Goal: Task Accomplishment & Management: Manage account settings

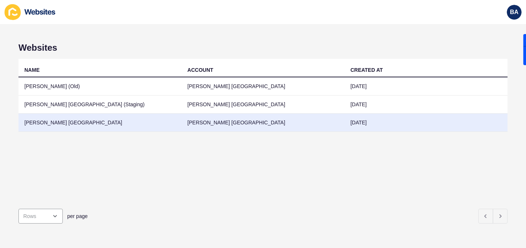
click at [263, 124] on td "[PERSON_NAME] [GEOGRAPHIC_DATA]" at bounding box center [262, 122] width 163 height 18
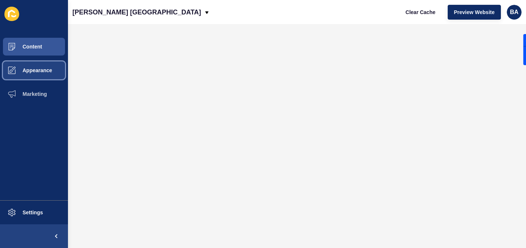
click at [44, 71] on span "Appearance" at bounding box center [25, 70] width 53 height 6
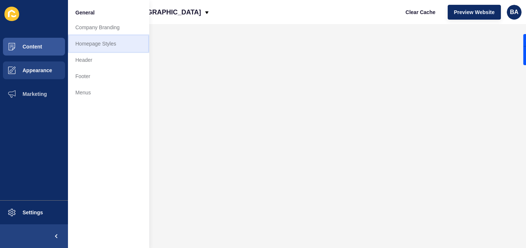
click at [94, 43] on link "Homepage Styles" at bounding box center [108, 43] width 81 height 16
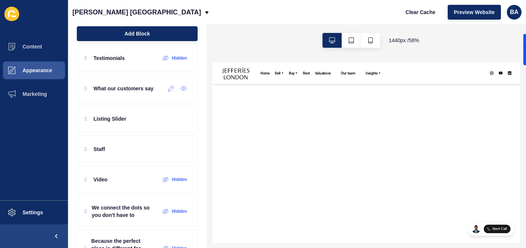
scroll to position [203, 0]
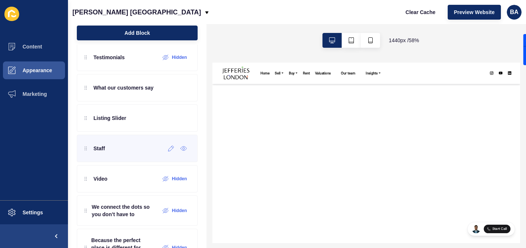
click at [106, 151] on div "Staff" at bounding box center [137, 147] width 121 height 27
click at [184, 149] on icon at bounding box center [183, 148] width 7 height 6
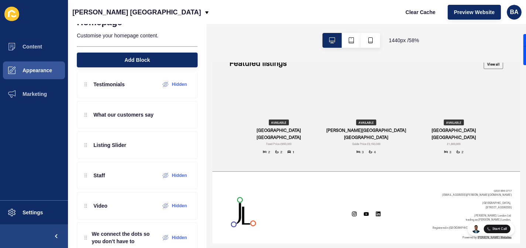
scroll to position [999, 0]
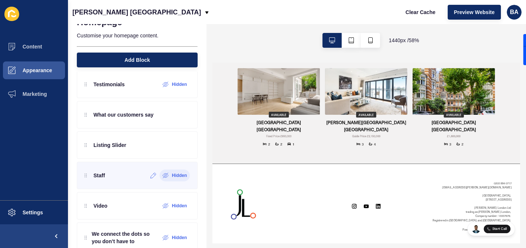
click at [182, 174] on label "Hidden" at bounding box center [179, 175] width 15 height 6
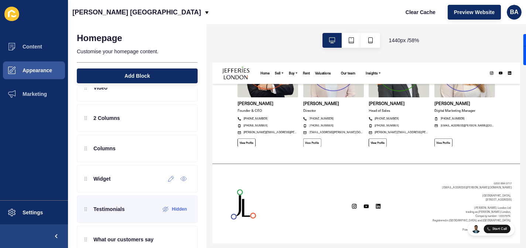
scroll to position [0, 0]
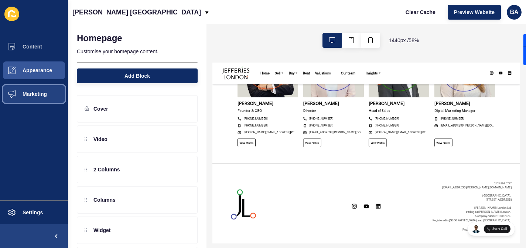
click at [37, 93] on span "Marketing" at bounding box center [23, 94] width 48 height 6
click at [36, 93] on span "Marketing" at bounding box center [23, 94] width 48 height 6
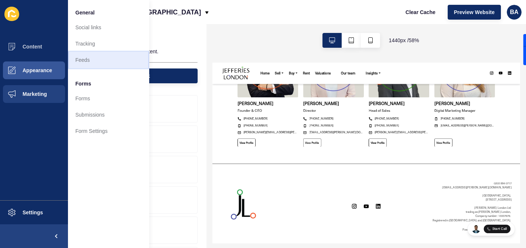
click at [85, 63] on link "Feeds" at bounding box center [108, 60] width 81 height 16
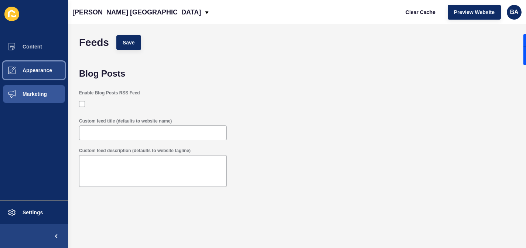
click at [51, 71] on span "Appearance" at bounding box center [25, 70] width 53 height 6
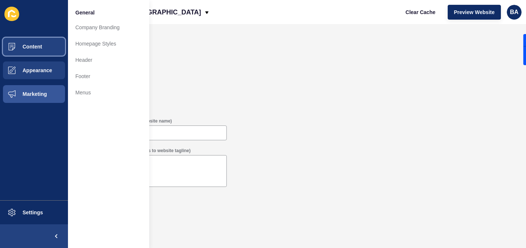
click at [29, 50] on button "Content" at bounding box center [34, 47] width 68 height 24
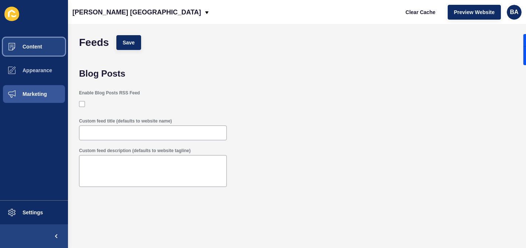
click at [31, 48] on span "Content" at bounding box center [20, 47] width 43 height 6
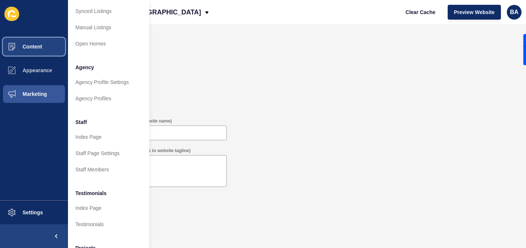
scroll to position [143, 0]
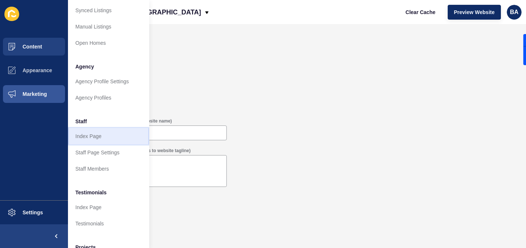
click at [100, 136] on link "Index Page" at bounding box center [108, 136] width 81 height 16
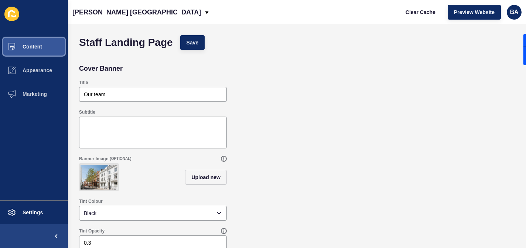
click at [32, 48] on span "Content" at bounding box center [20, 47] width 43 height 6
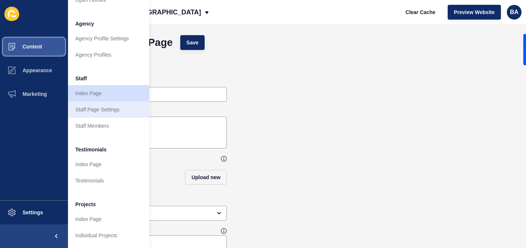
scroll to position [151, 0]
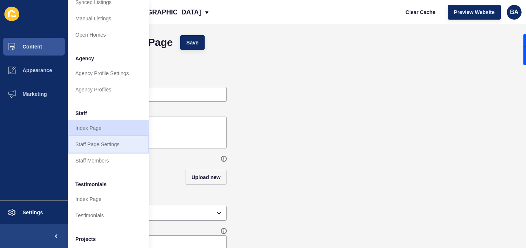
click at [102, 146] on link "Staff Page Settings" at bounding box center [108, 144] width 81 height 16
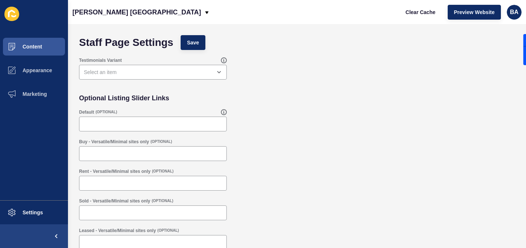
scroll to position [6, 0]
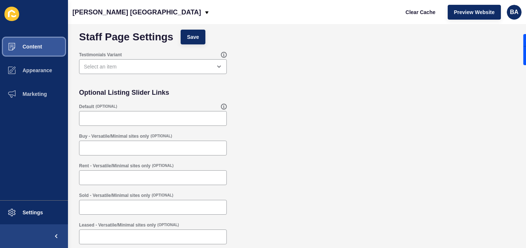
click at [36, 51] on button "Content" at bounding box center [34, 47] width 68 height 24
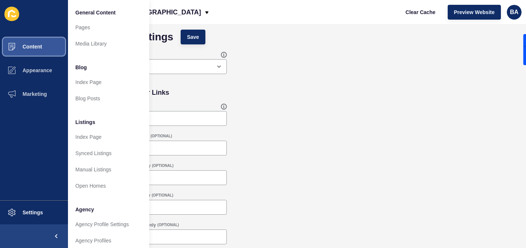
click at [36, 51] on button "Content" at bounding box center [34, 47] width 68 height 24
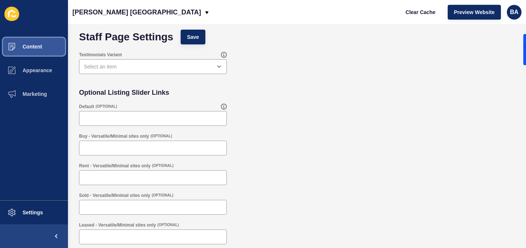
click at [35, 51] on button "Content" at bounding box center [34, 47] width 68 height 24
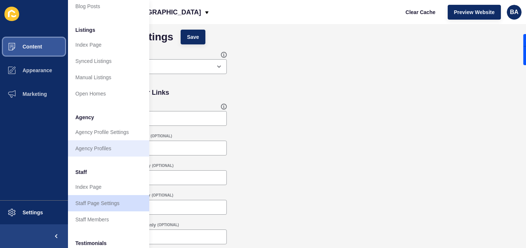
scroll to position [95, 0]
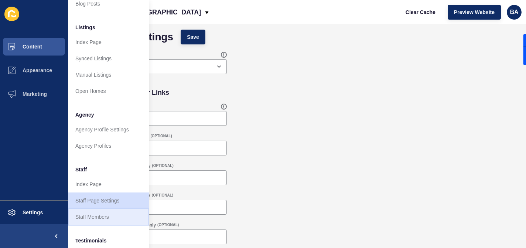
click at [95, 213] on link "Staff Members" at bounding box center [108, 216] width 81 height 16
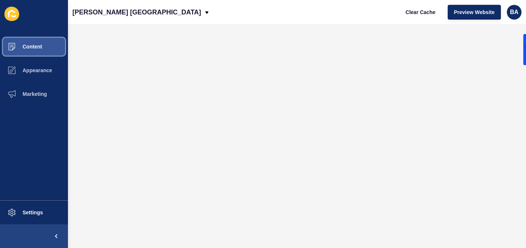
click at [50, 46] on button "Content" at bounding box center [34, 47] width 68 height 24
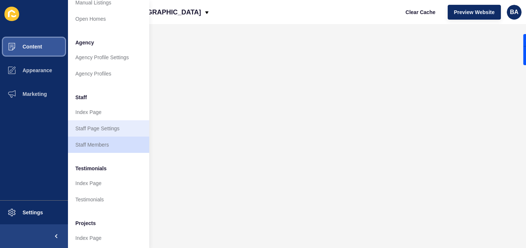
scroll to position [185, 0]
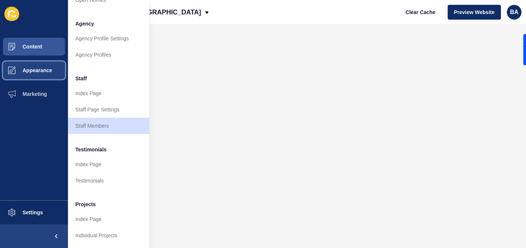
click at [46, 69] on span "Appearance" at bounding box center [25, 70] width 53 height 6
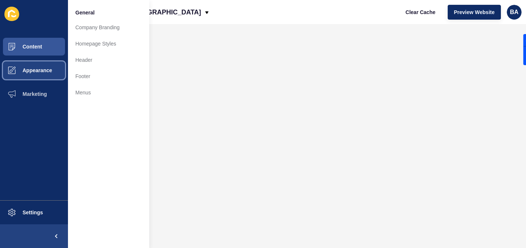
scroll to position [0, 0]
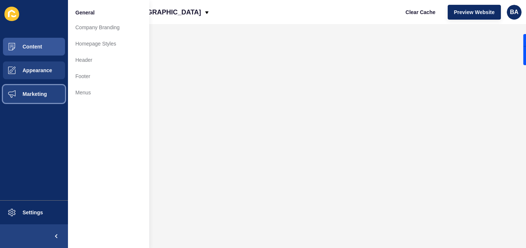
click at [43, 92] on span "Marketing" at bounding box center [23, 94] width 48 height 6
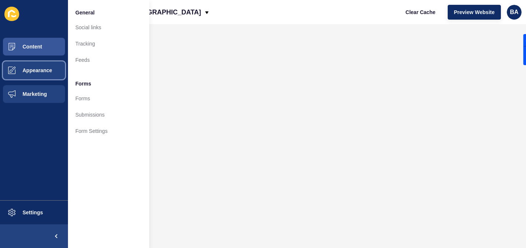
click at [57, 66] on button "Appearance" at bounding box center [34, 70] width 68 height 24
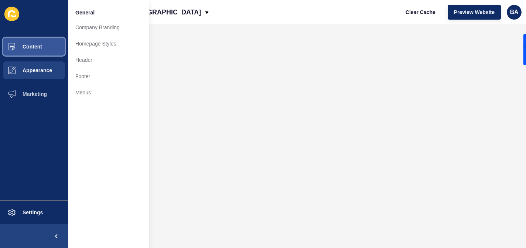
click at [40, 44] on span "Content" at bounding box center [20, 47] width 43 height 6
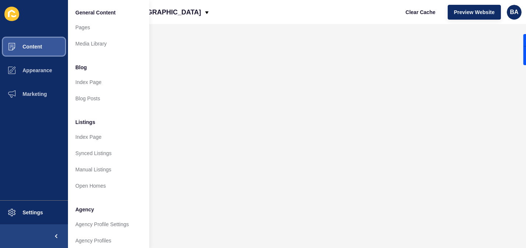
click at [40, 44] on span "Content" at bounding box center [20, 47] width 43 height 6
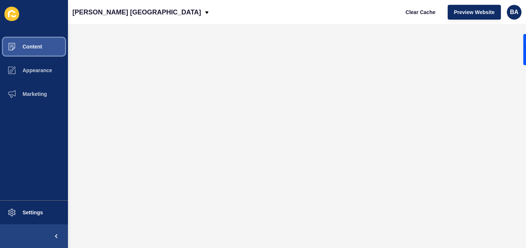
click at [40, 44] on span "Content" at bounding box center [20, 47] width 43 height 6
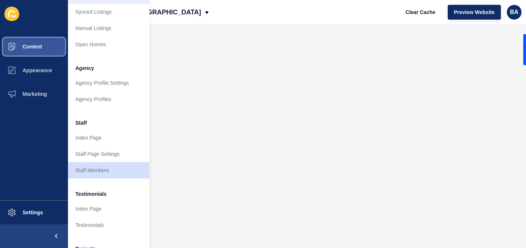
scroll to position [142, 0]
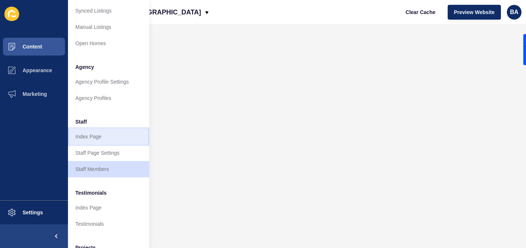
click at [110, 136] on link "Index Page" at bounding box center [108, 136] width 81 height 16
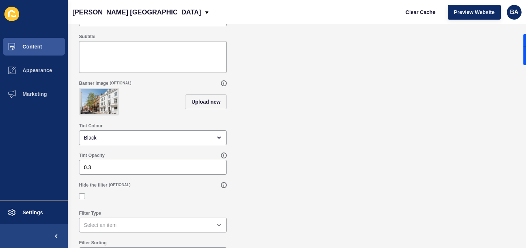
scroll to position [93, 0]
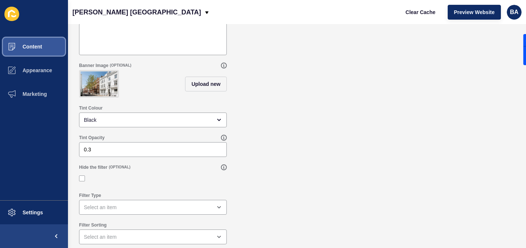
click at [36, 49] on span "Content" at bounding box center [20, 47] width 43 height 6
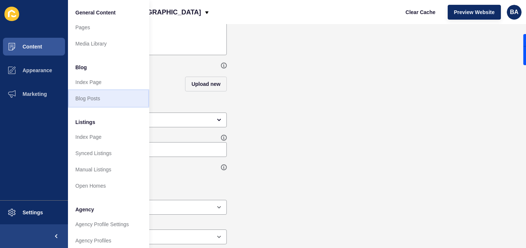
click at [107, 98] on link "Blog Posts" at bounding box center [108, 98] width 81 height 16
